Goal: Information Seeking & Learning: Learn about a topic

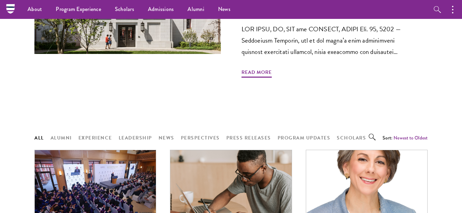
scroll to position [482, 0]
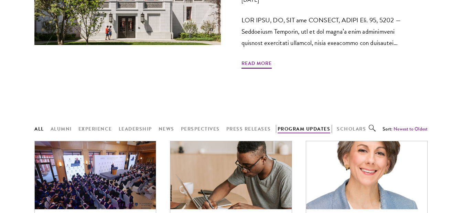
click at [297, 125] on button "Program Updates" at bounding box center [304, 129] width 53 height 9
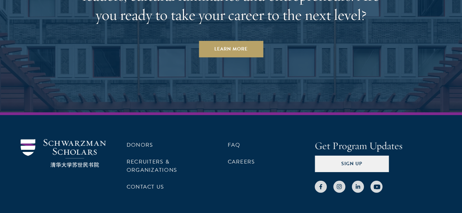
scroll to position [1716, 0]
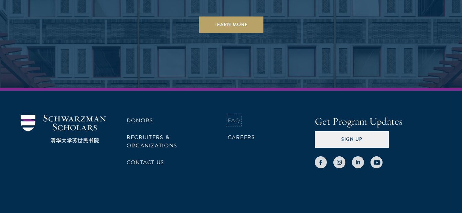
click at [233, 117] on link "FAQ" at bounding box center [234, 121] width 13 height 8
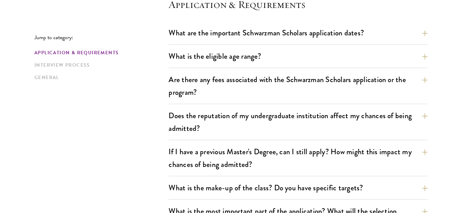
scroll to position [207, 0]
click at [268, 103] on div "Are there any fees associated with the Schwarzman Scholars application or the p…" at bounding box center [298, 88] width 259 height 32
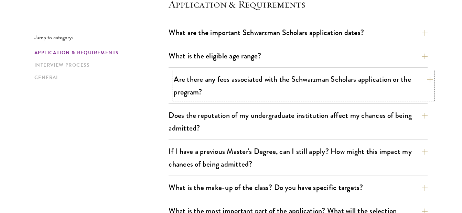
click at [248, 88] on button "Are there any fees associated with the Schwarzman Scholars application or the p…" at bounding box center [303, 86] width 259 height 28
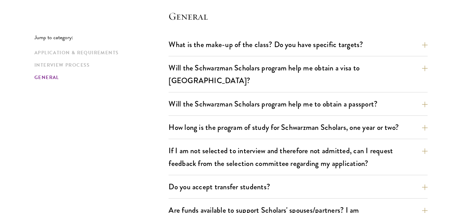
scroll to position [1156, 0]
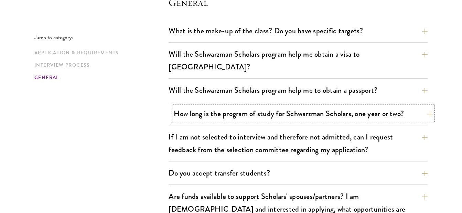
click at [204, 106] on button "How long is the program of study for Schwarzman Scholars, one year or two?" at bounding box center [303, 113] width 259 height 15
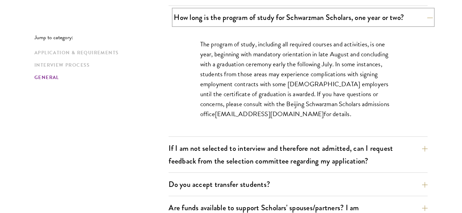
scroll to position [1186, 0]
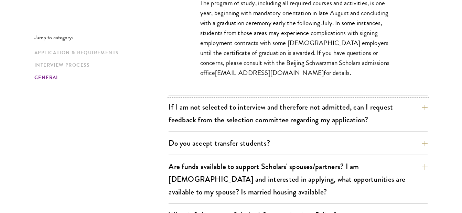
click at [204, 106] on button "If I am not selected to interview and therefore not admitted, can I request fee…" at bounding box center [298, 113] width 259 height 28
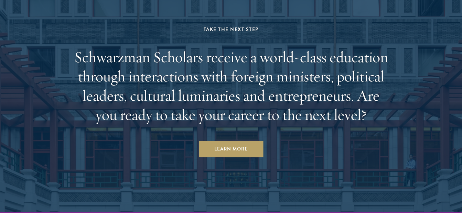
scroll to position [1847, 0]
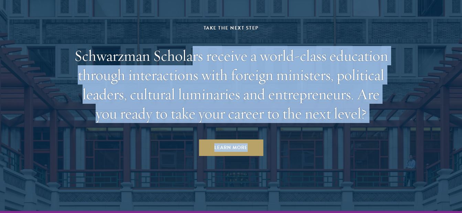
drag, startPoint x: 71, startPoint y: 41, endPoint x: 192, endPoint y: 44, distance: 121.9
click at [192, 44] on aside "Take the Next Step Schwarzman Scholars receive a world-class education through …" at bounding box center [231, 83] width 462 height 256
click at [192, 46] on h2 "Schwarzman Scholars receive a world-class education through interactions with f…" at bounding box center [231, 84] width 320 height 77
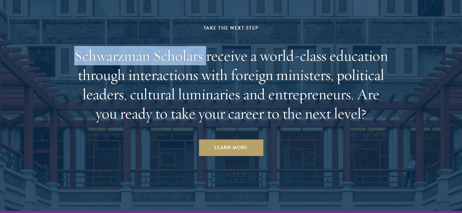
drag, startPoint x: 208, startPoint y: 41, endPoint x: 78, endPoint y: 41, distance: 129.8
click at [76, 46] on h2 "Schwarzman Scholars receive a world-class education through interactions with f…" at bounding box center [231, 84] width 320 height 77
copy h2 "Schwarzman Scholars"
